Goal: Information Seeking & Learning: Learn about a topic

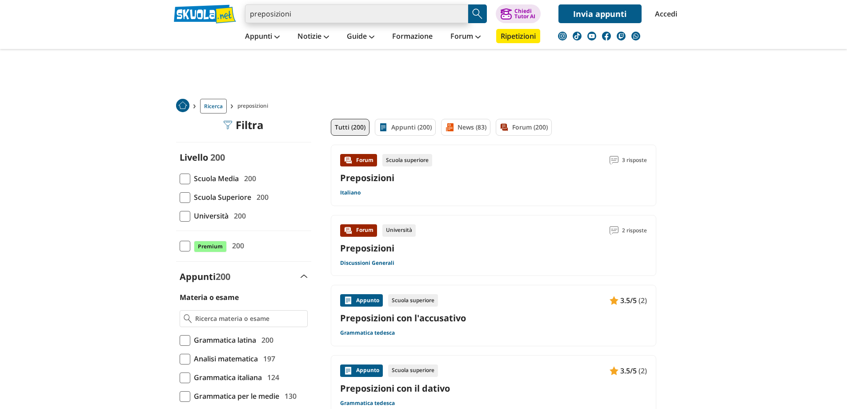
click at [303, 15] on input "preposizioni" at bounding box center [356, 13] width 223 height 19
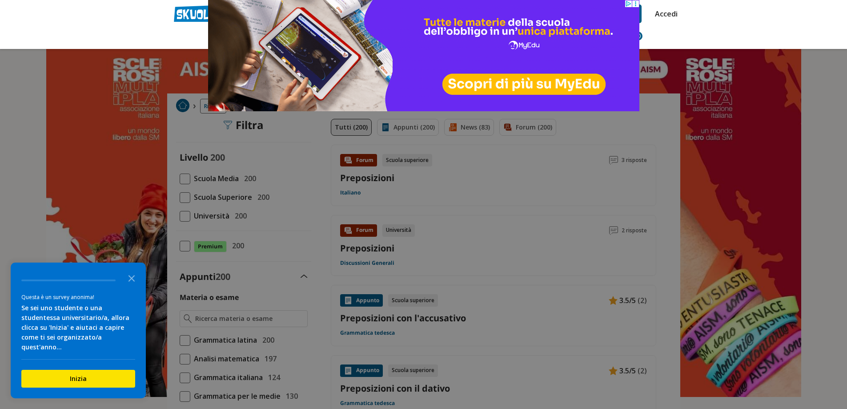
type input "preposizioni prima mdia"
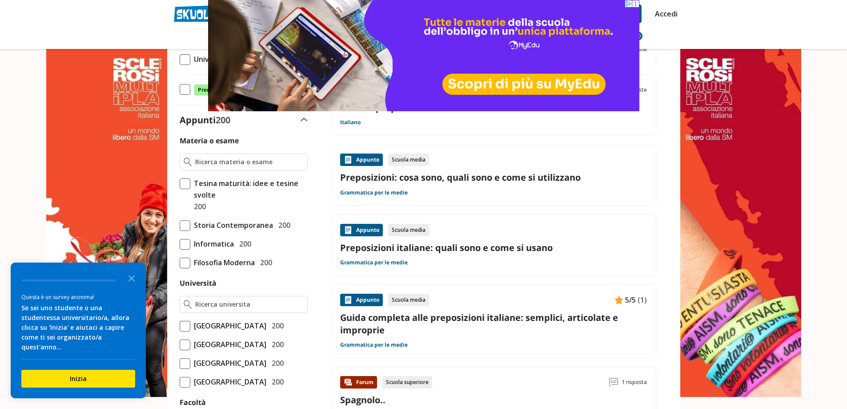
scroll to position [178, 0]
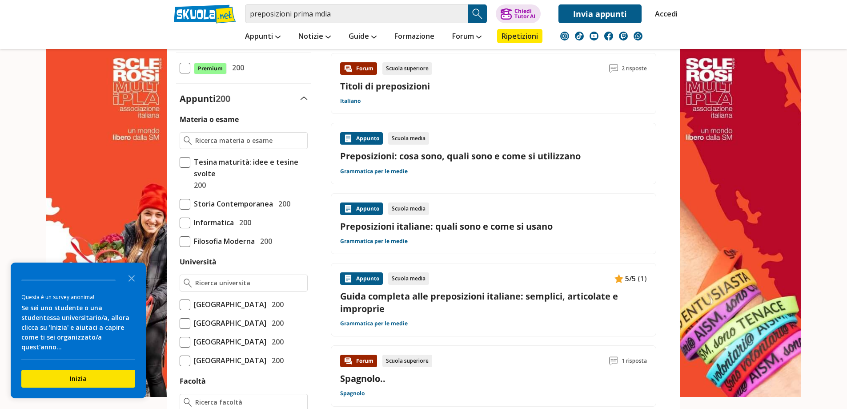
click at [476, 180] on div "Appunto Scuola media Preposizioni: cosa sono, quali sono e come si utilizzano G…" at bounding box center [493, 153] width 325 height 61
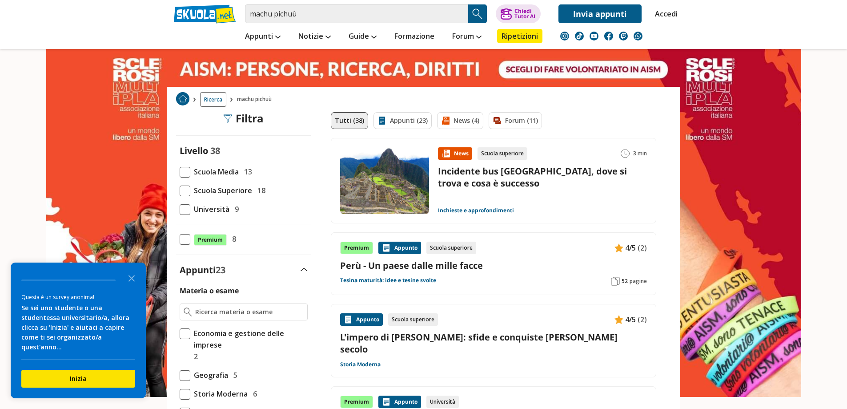
scroll to position [133, 0]
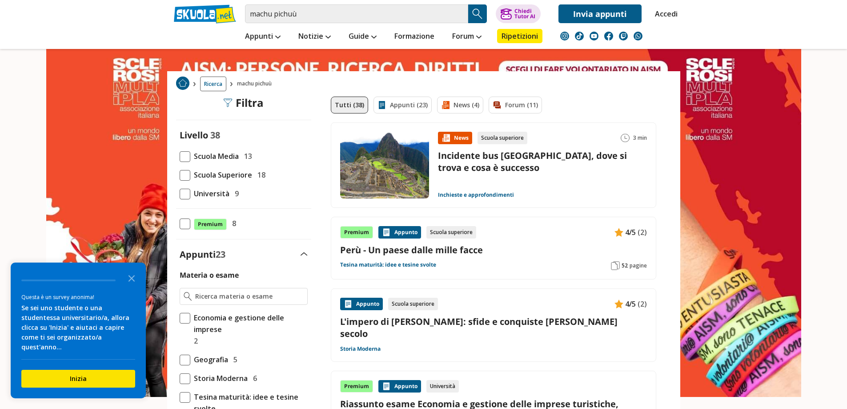
click at [507, 236] on div "Premium Appunto Scuola superiore 4/5 (2)" at bounding box center [493, 232] width 307 height 12
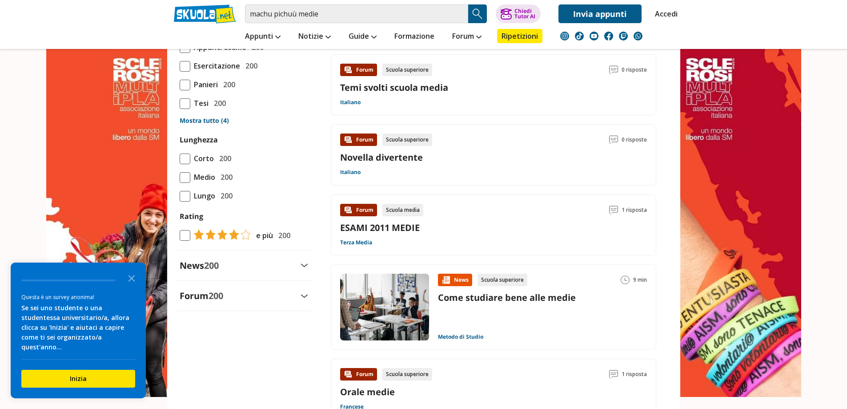
scroll to position [1112, 0]
